Goal: Transaction & Acquisition: Purchase product/service

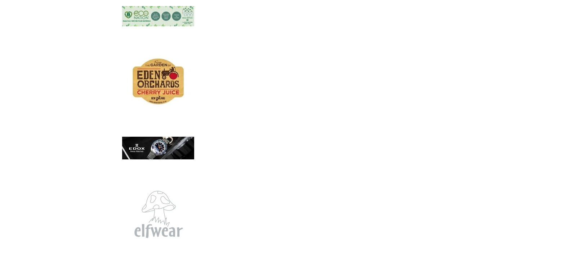
scroll to position [3792, 0]
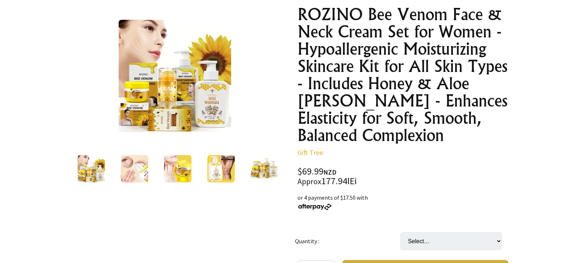
scroll to position [0, 0]
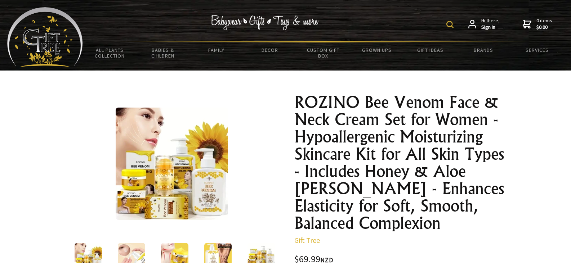
drag, startPoint x: 294, startPoint y: 99, endPoint x: 293, endPoint y: 108, distance: 8.7
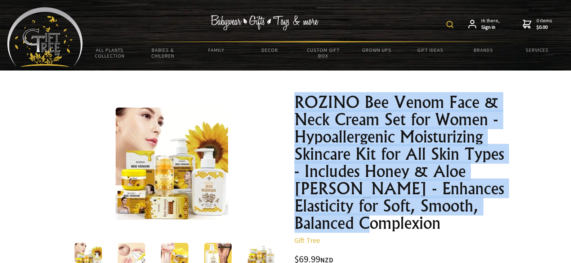
drag, startPoint x: 296, startPoint y: 97, endPoint x: 502, endPoint y: 211, distance: 235.7
click at [205, 195] on img at bounding box center [172, 164] width 112 height 112
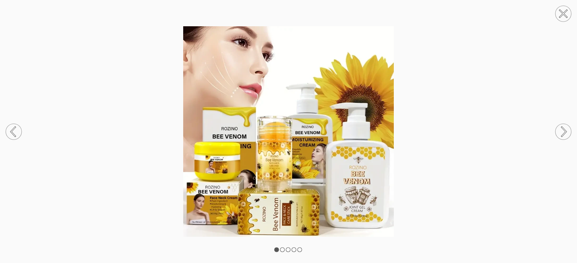
click at [365, 185] on img at bounding box center [288, 131] width 577 height 211
click at [362, 209] on img at bounding box center [288, 131] width 577 height 211
